Goal: Find specific page/section: Locate a particular part of the current website

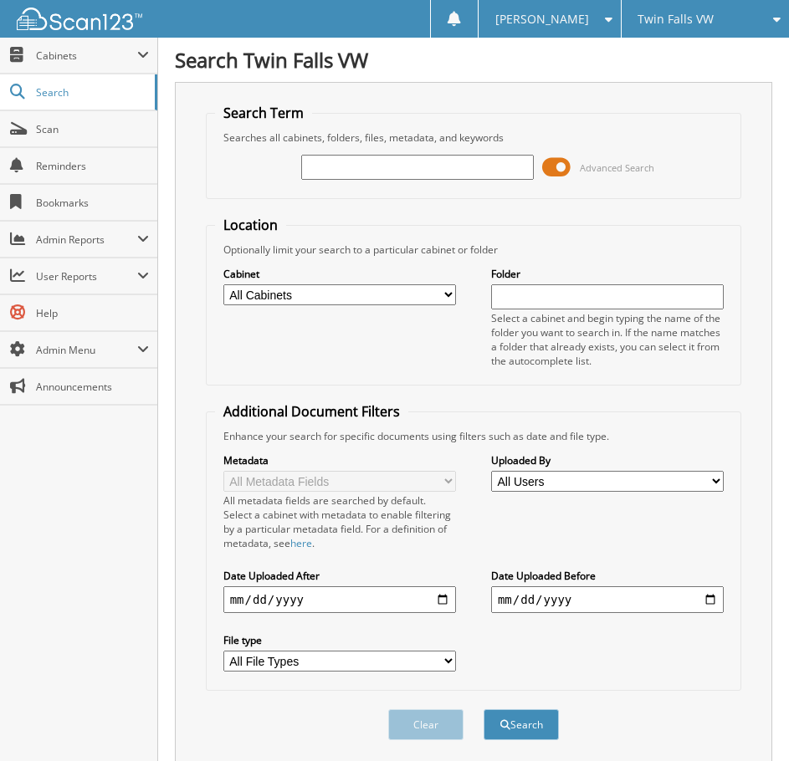
click at [361, 163] on input "text" at bounding box center [417, 167] width 233 height 25
type input "[PERSON_NAME]"
click at [484, 709] on button "Search" at bounding box center [521, 724] width 75 height 31
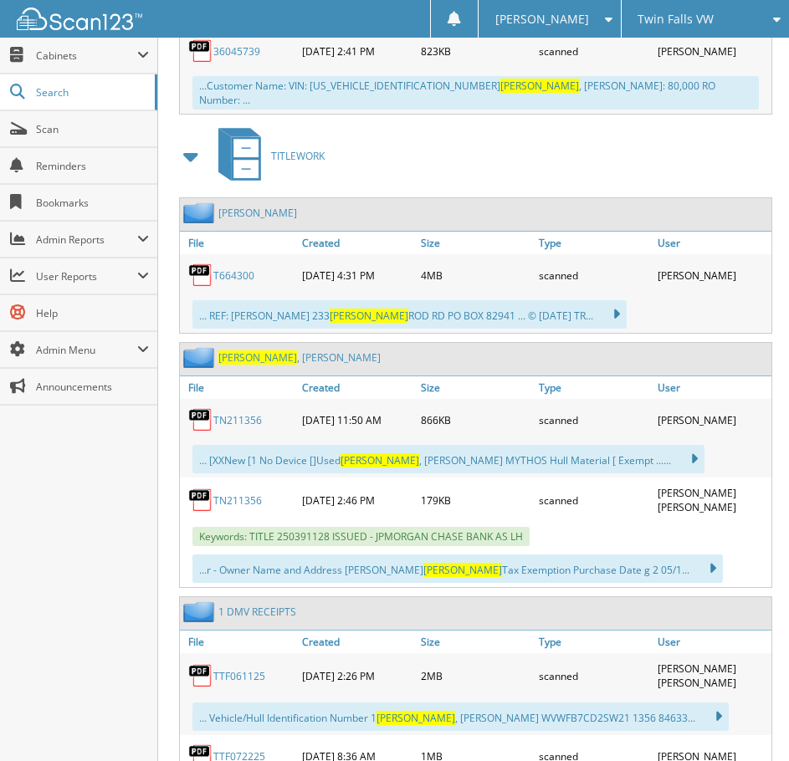
scroll to position [1757, 0]
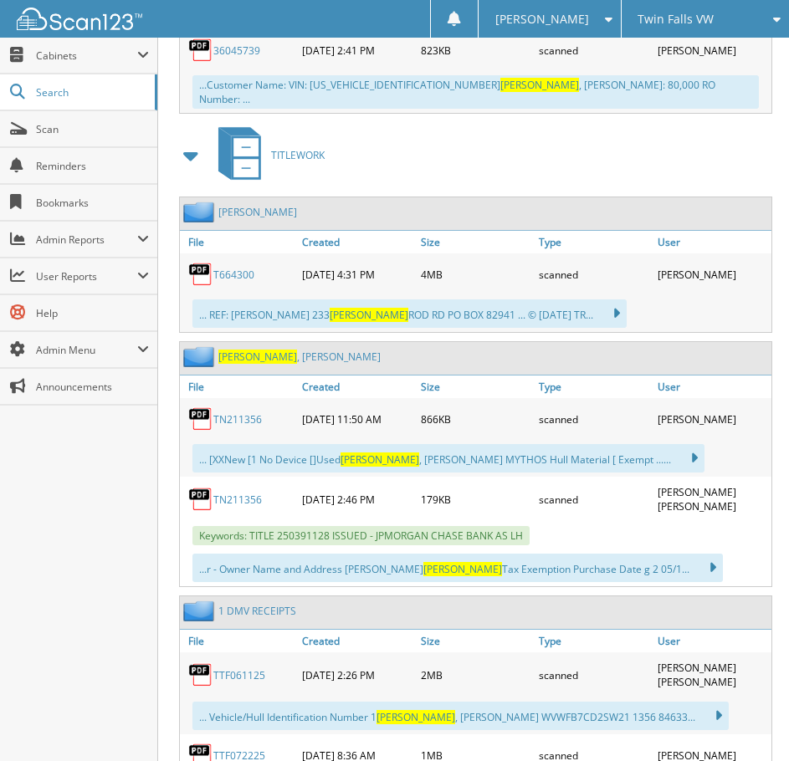
click at [247, 412] on link "TN211356" at bounding box center [237, 419] width 49 height 14
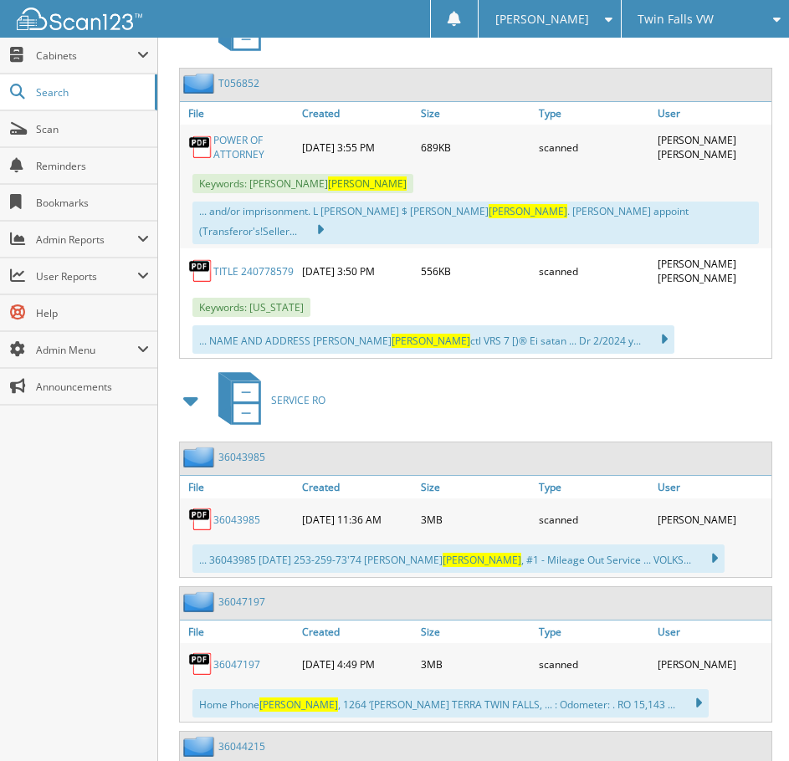
scroll to position [753, 0]
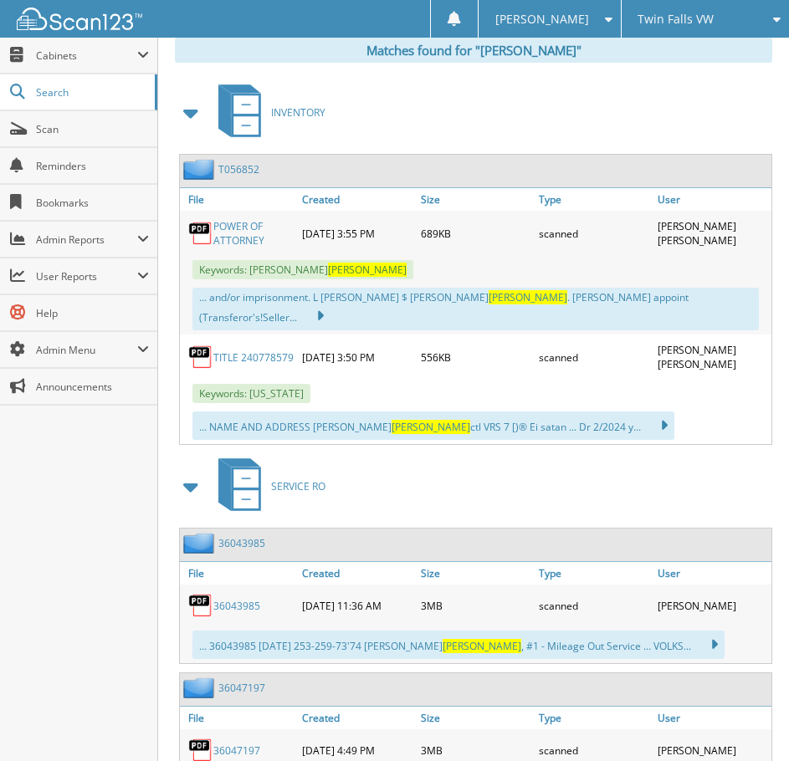
click at [197, 472] on span at bounding box center [191, 487] width 23 height 30
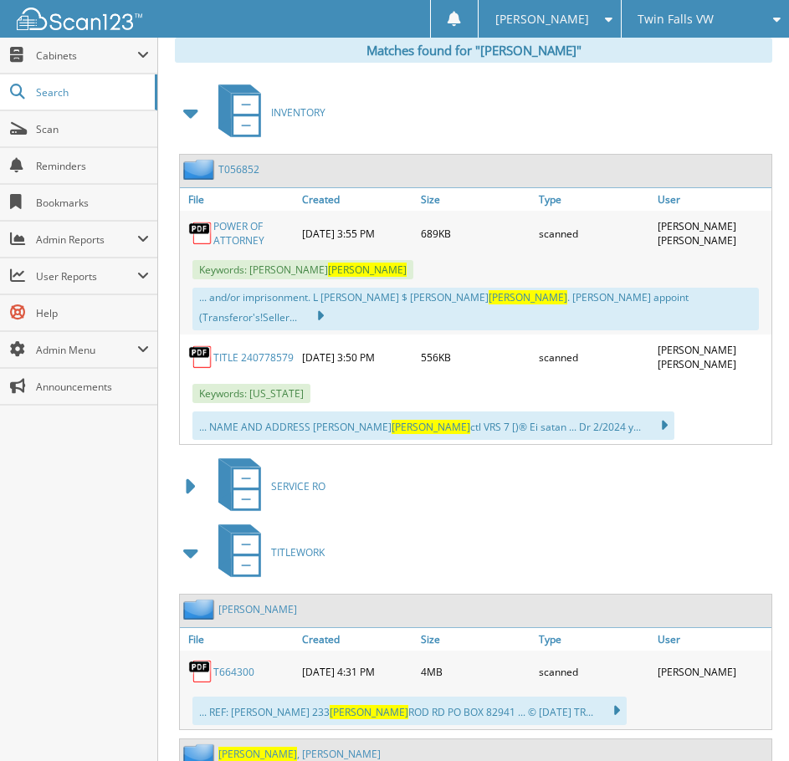
click at [191, 538] on span at bounding box center [191, 553] width 23 height 30
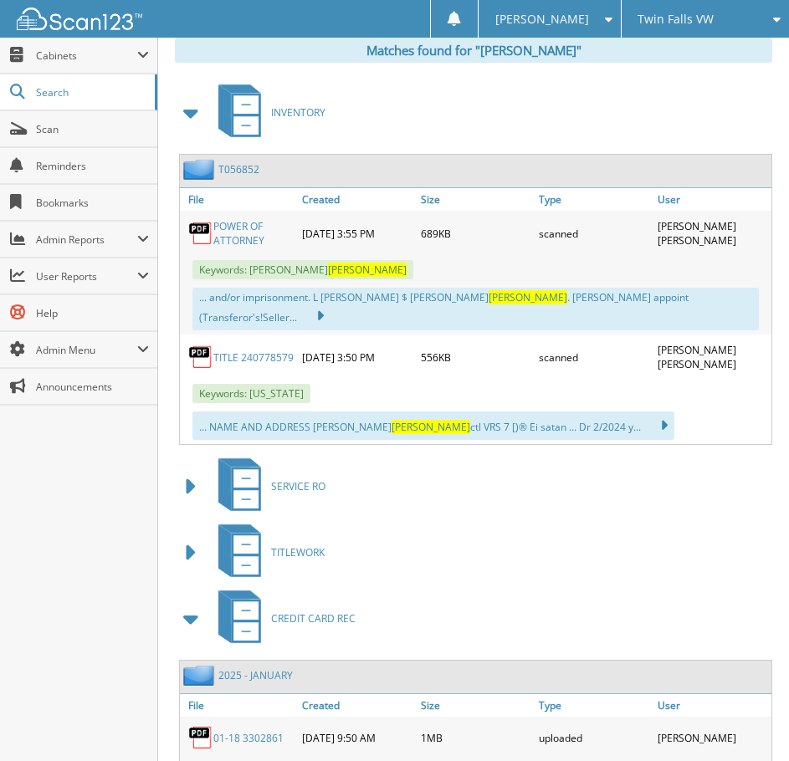
click at [192, 607] on span at bounding box center [191, 619] width 23 height 30
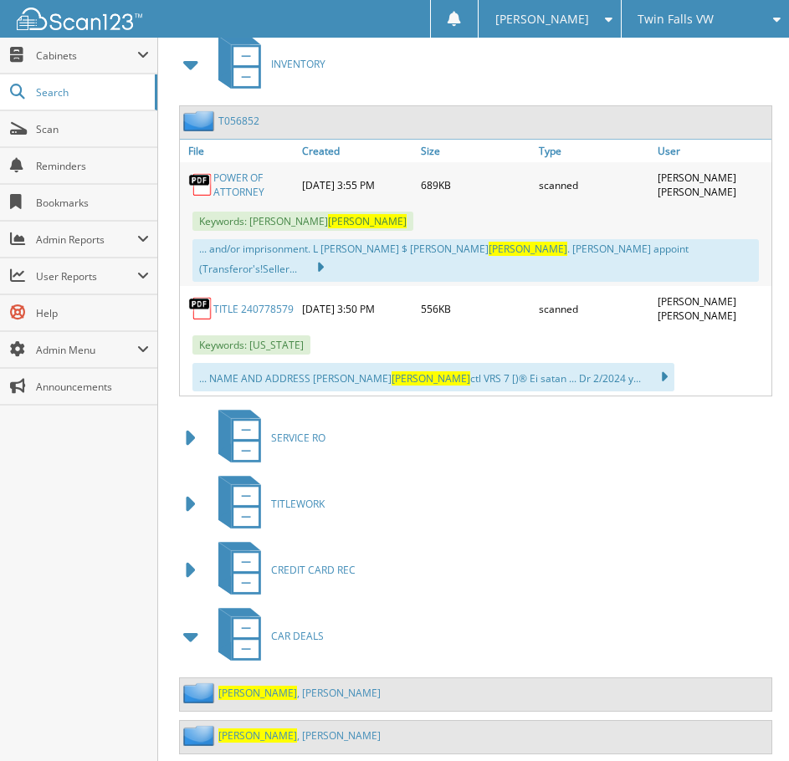
scroll to position [828, 0]
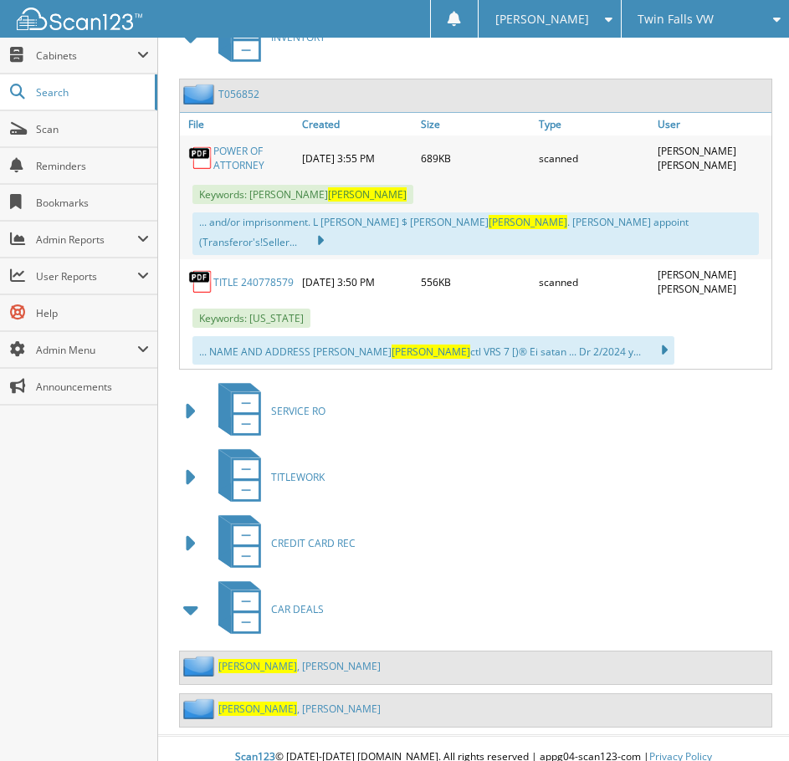
click at [243, 659] on span "[PERSON_NAME]" at bounding box center [257, 666] width 79 height 14
